Goal: Task Accomplishment & Management: Use online tool/utility

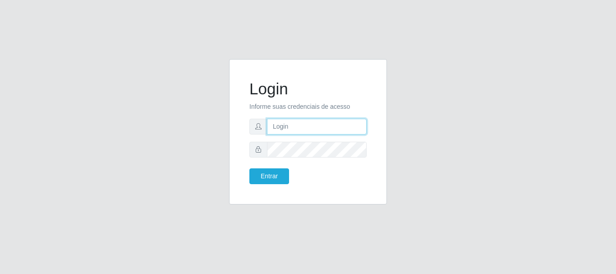
click at [282, 129] on input "text" at bounding box center [317, 127] width 100 height 16
type input "ritaiwof@B5"
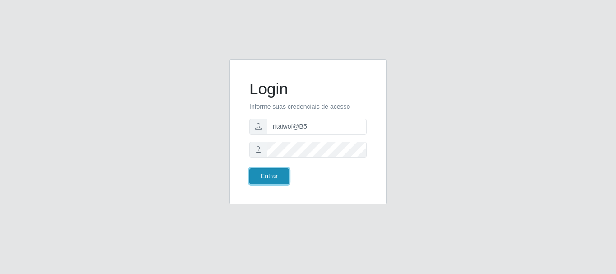
click at [279, 175] on button "Entrar" at bounding box center [269, 176] width 40 height 16
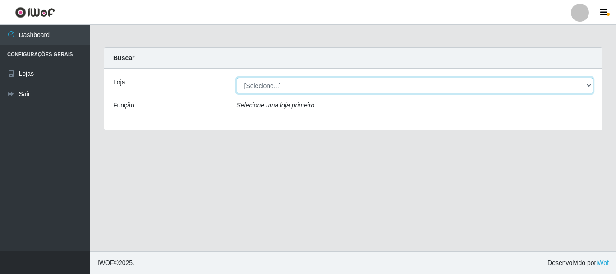
click at [447, 83] on select "[Selecione...] Bemais Supermercados - B5 Anatólia" at bounding box center [415, 86] width 357 height 16
select select "405"
click at [237, 78] on select "[Selecione...] Bemais Supermercados - B5 Anatólia" at bounding box center [415, 86] width 357 height 16
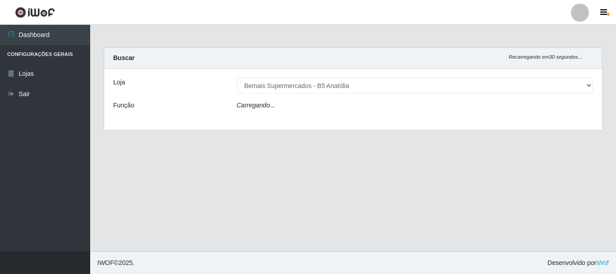
click at [404, 106] on div "Carregando..." at bounding box center [415, 107] width 370 height 13
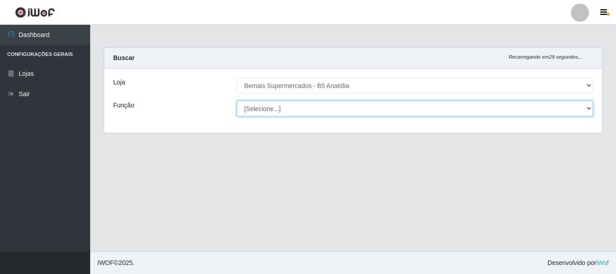
click at [357, 106] on select "[Selecione...] ASG ASG + ASG ++ Auxiliar de Estacionamento Auxiliar de Estacion…" at bounding box center [415, 109] width 357 height 16
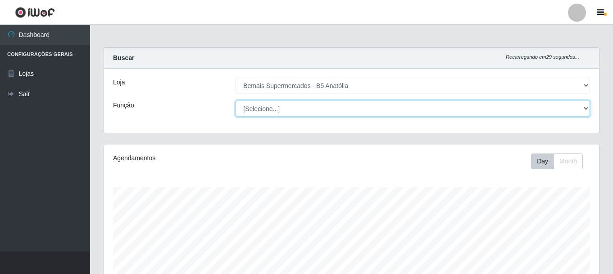
scroll to position [187, 495]
select select "82"
click at [236, 101] on select "[Selecione...] ASG ASG + ASG ++ Auxiliar de Estacionamento Auxiliar de Estacion…" at bounding box center [413, 109] width 355 height 16
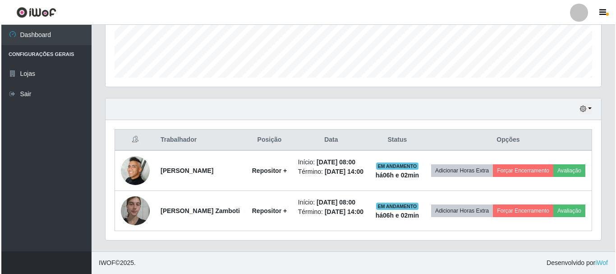
scroll to position [258, 0]
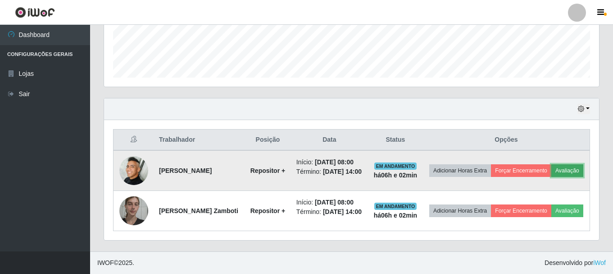
click at [552, 164] on button "Avaliação" at bounding box center [568, 170] width 32 height 13
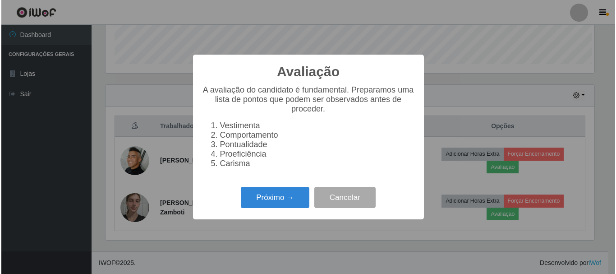
scroll to position [187, 491]
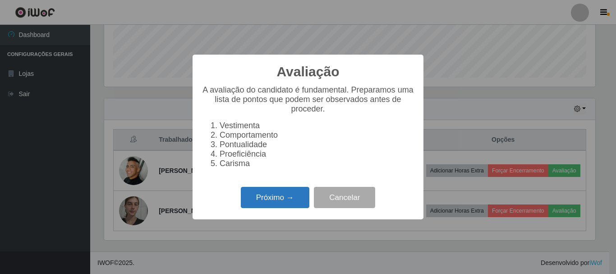
click at [298, 202] on button "Próximo →" at bounding box center [275, 197] width 69 height 21
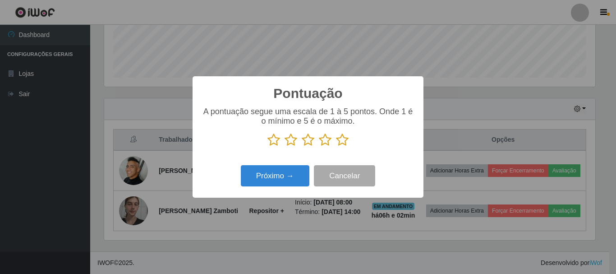
scroll to position [450559, 450256]
click at [348, 142] on icon at bounding box center [342, 140] width 13 height 14
click at [336, 146] on input "radio" at bounding box center [336, 146] width 0 height 0
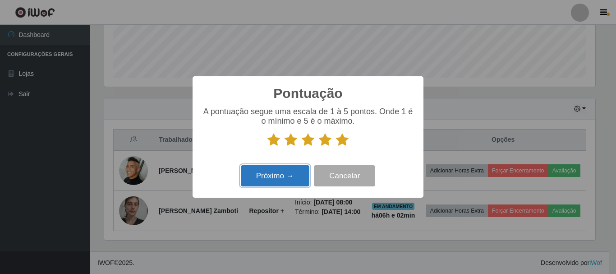
click at [284, 182] on button "Próximo →" at bounding box center [275, 175] width 69 height 21
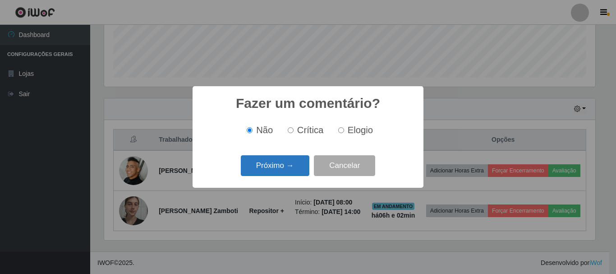
click at [284, 160] on button "Próximo →" at bounding box center [275, 165] width 69 height 21
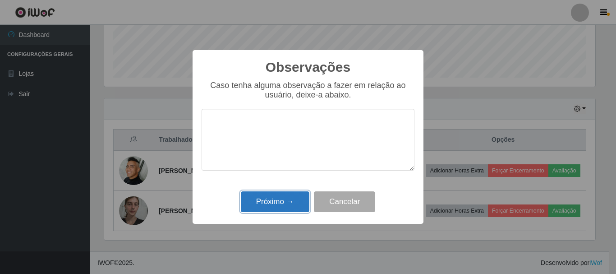
click at [268, 210] on button "Próximo →" at bounding box center [275, 201] width 69 height 21
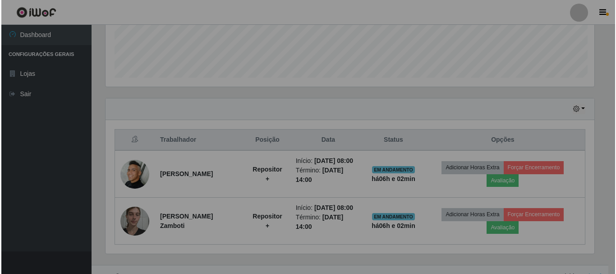
scroll to position [187, 495]
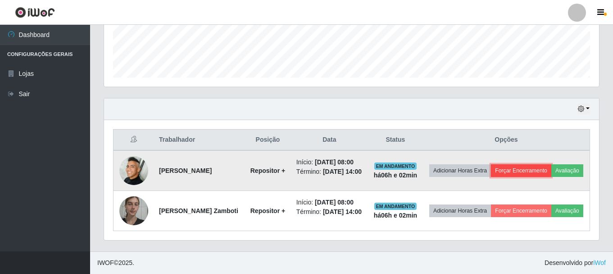
click at [529, 164] on button "Forçar Encerramento" at bounding box center [521, 170] width 60 height 13
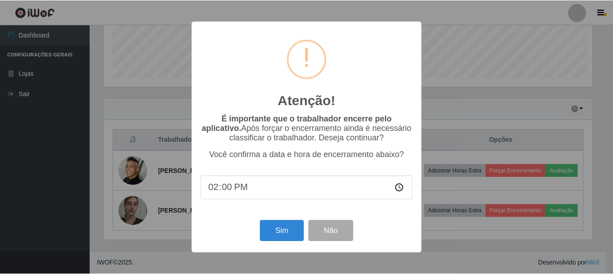
scroll to position [187, 491]
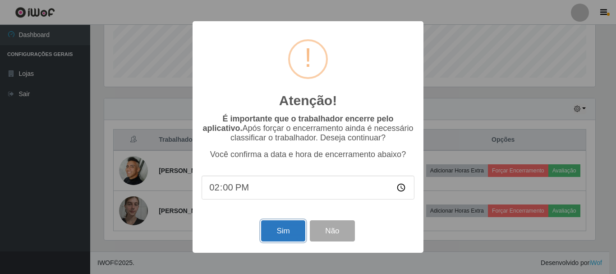
click at [293, 227] on button "Sim" at bounding box center [283, 230] width 44 height 21
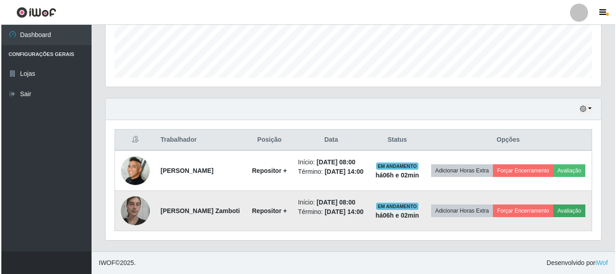
scroll to position [165, 0]
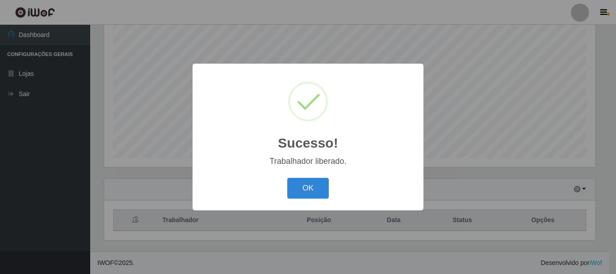
click at [500, 224] on div "Sucesso! × Trabalhador liberado. OK Cancel" at bounding box center [308, 137] width 616 height 274
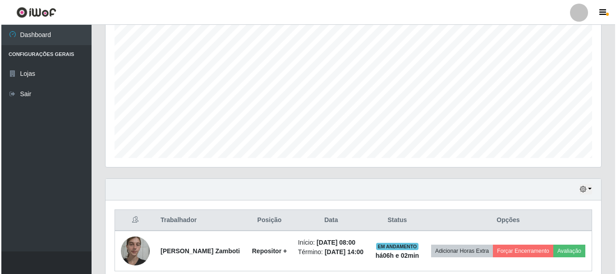
scroll to position [187, 495]
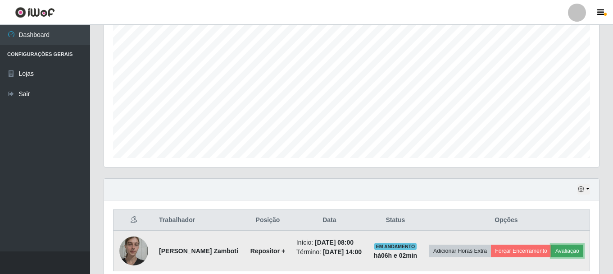
click at [552, 256] on button "Avaliação" at bounding box center [568, 250] width 32 height 13
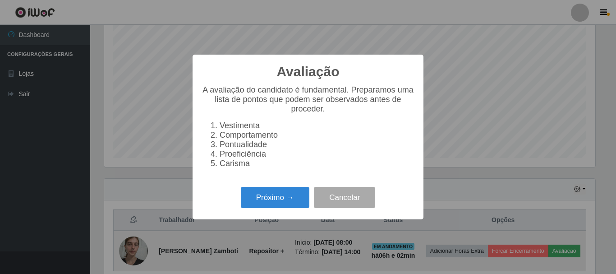
scroll to position [187, 491]
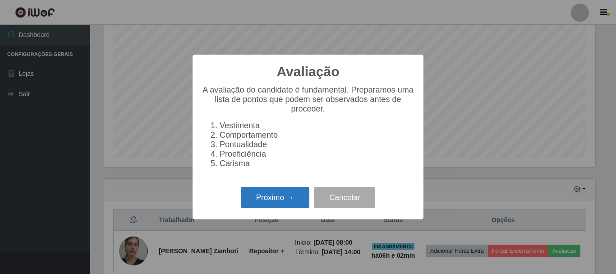
click at [243, 197] on button "Próximo →" at bounding box center [275, 197] width 69 height 21
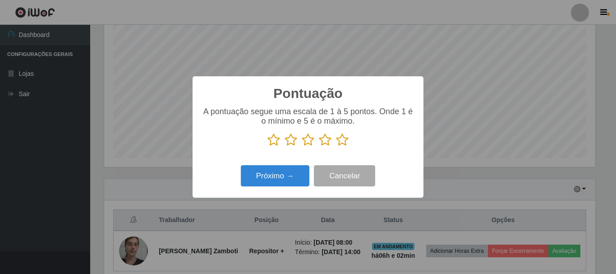
scroll to position [450559, 450256]
click at [342, 141] on icon at bounding box center [342, 140] width 13 height 14
click at [336, 146] on input "radio" at bounding box center [336, 146] width 0 height 0
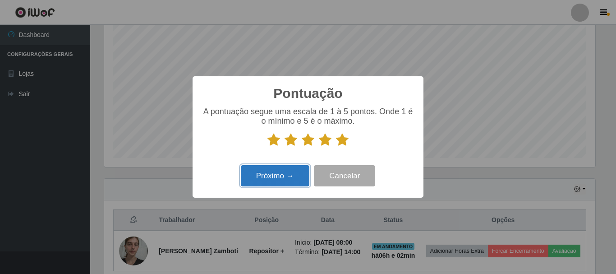
click at [284, 171] on button "Próximo →" at bounding box center [275, 175] width 69 height 21
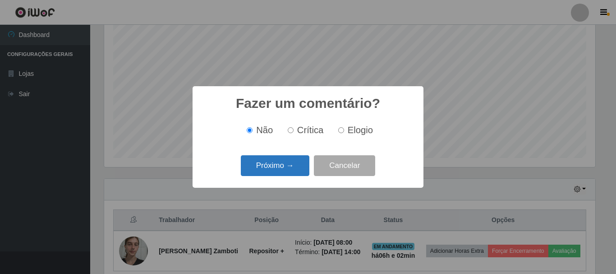
click at [285, 171] on button "Próximo →" at bounding box center [275, 165] width 69 height 21
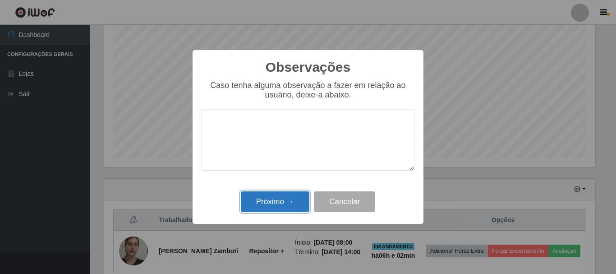
click at [282, 200] on button "Próximo →" at bounding box center [275, 201] width 69 height 21
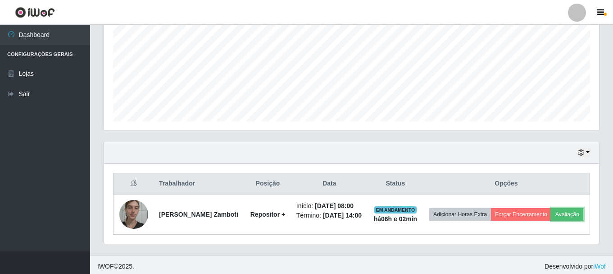
scroll to position [211, 0]
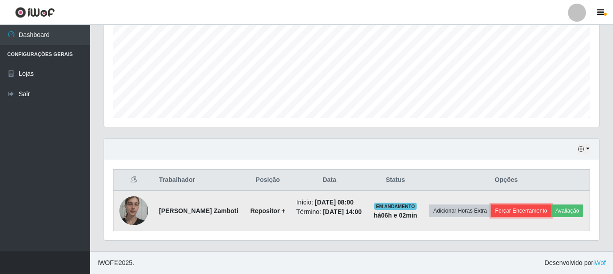
click at [531, 204] on button "Forçar Encerramento" at bounding box center [521, 210] width 60 height 13
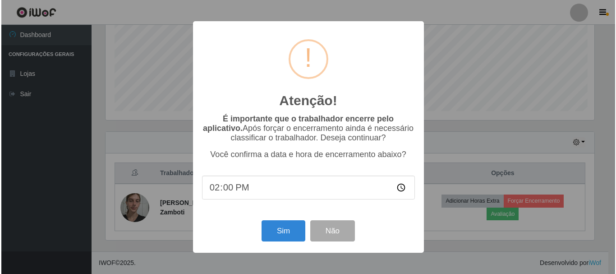
scroll to position [187, 491]
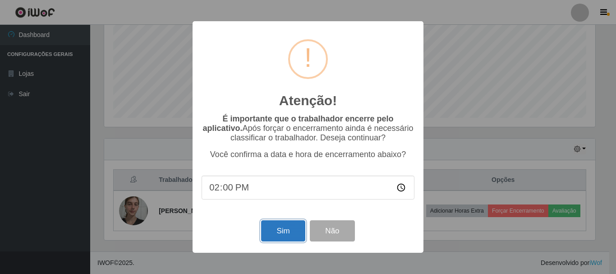
click at [283, 225] on button "Sim" at bounding box center [283, 230] width 44 height 21
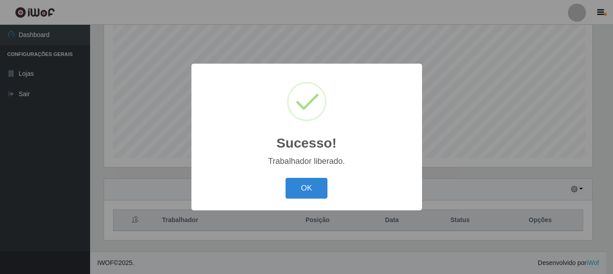
scroll to position [0, 0]
click at [303, 189] on button "OK" at bounding box center [308, 188] width 42 height 21
